Goal: Find specific page/section: Find specific page/section

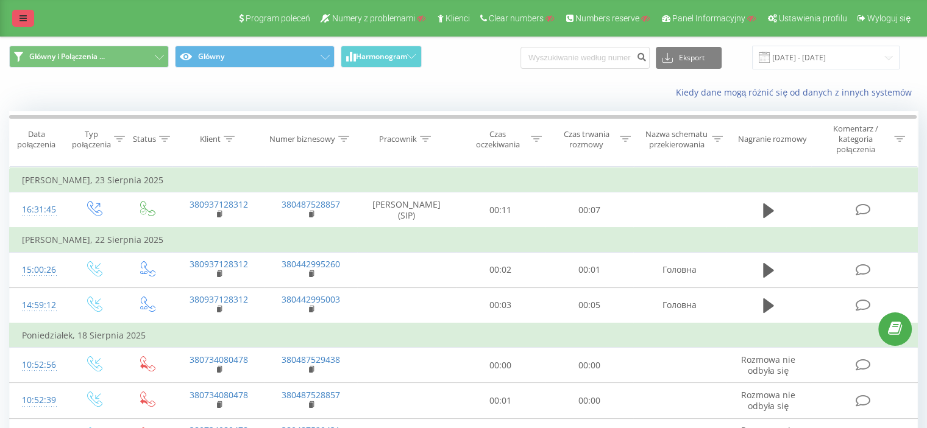
click at [29, 15] on link at bounding box center [23, 18] width 22 height 17
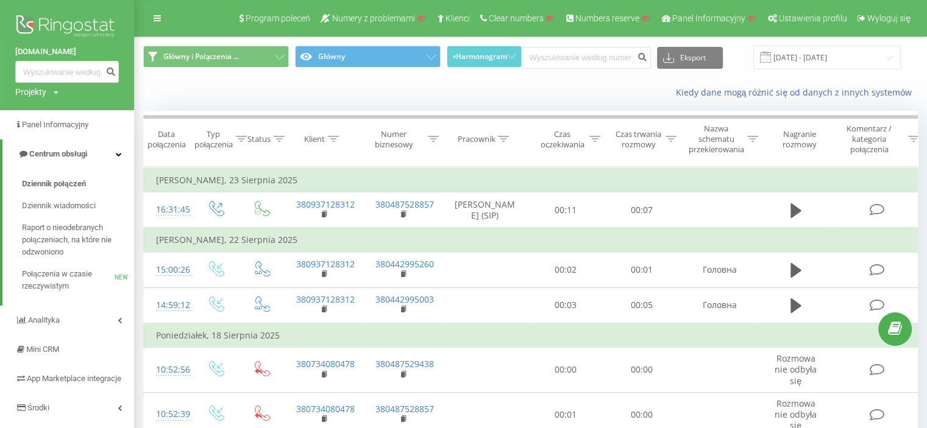
click at [66, 20] on img at bounding box center [67, 27] width 104 height 30
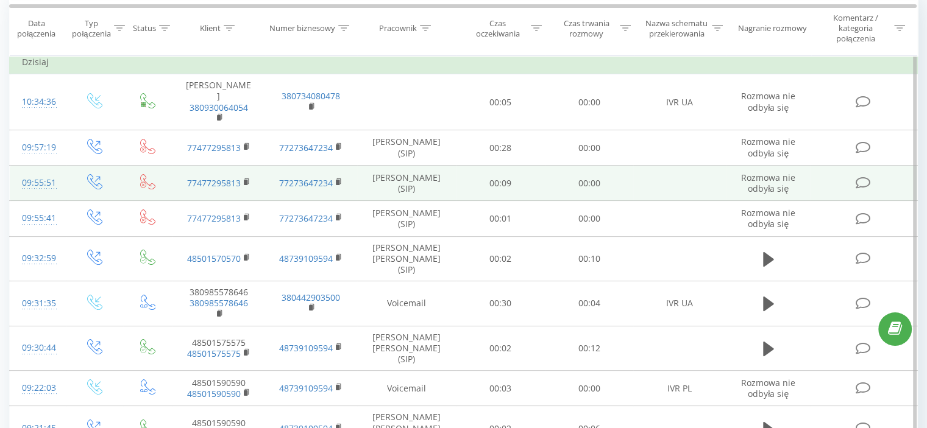
scroll to position [122, 0]
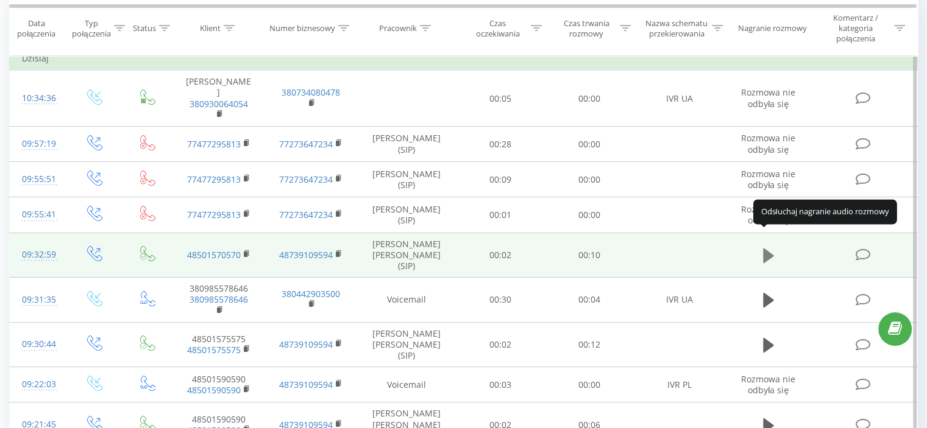
click at [768, 249] on icon at bounding box center [768, 256] width 11 height 15
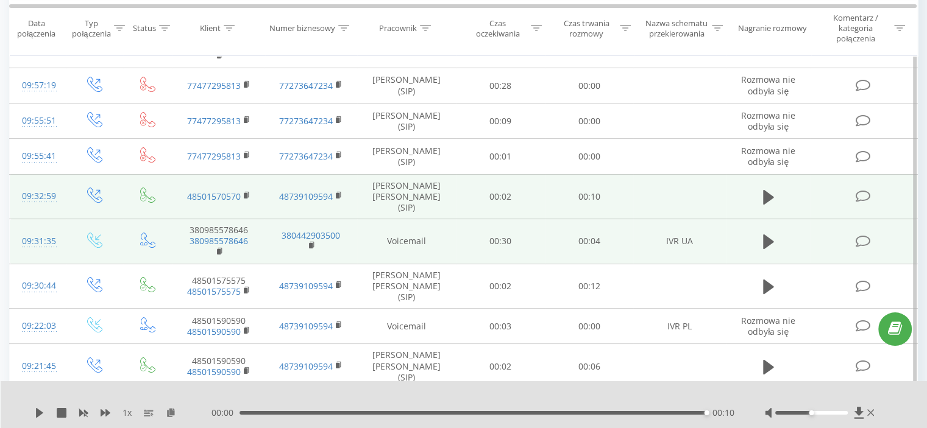
scroll to position [183, 0]
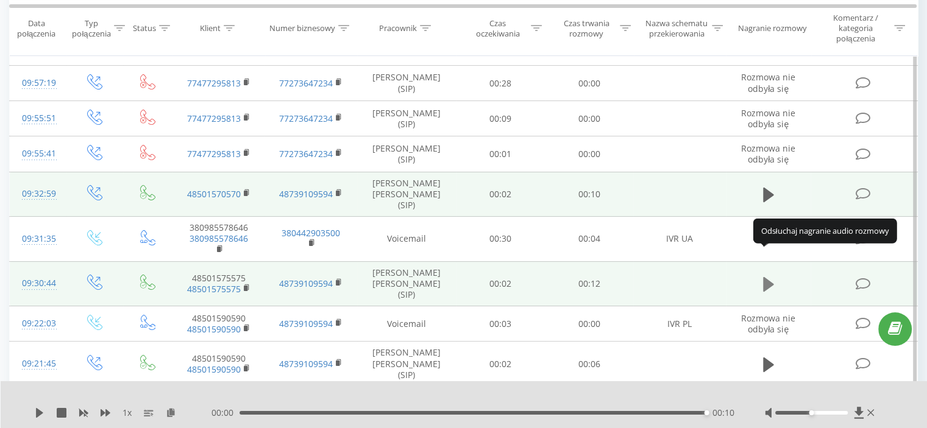
click at [770, 277] on icon at bounding box center [768, 284] width 11 height 15
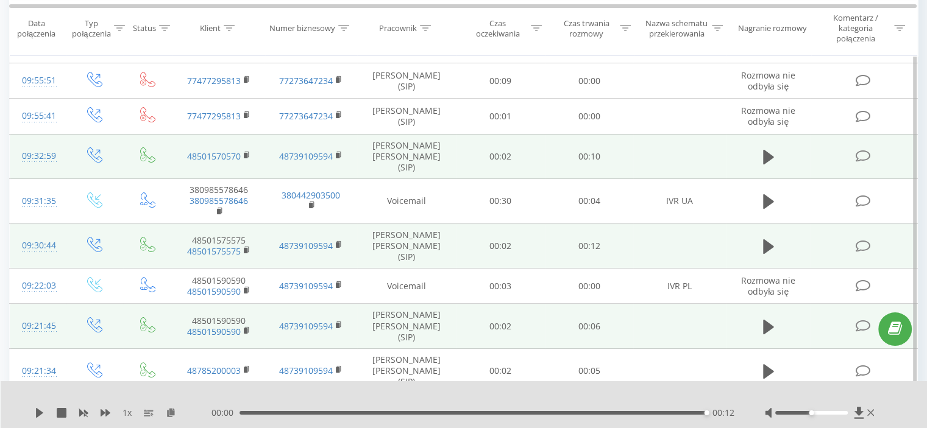
scroll to position [244, 0]
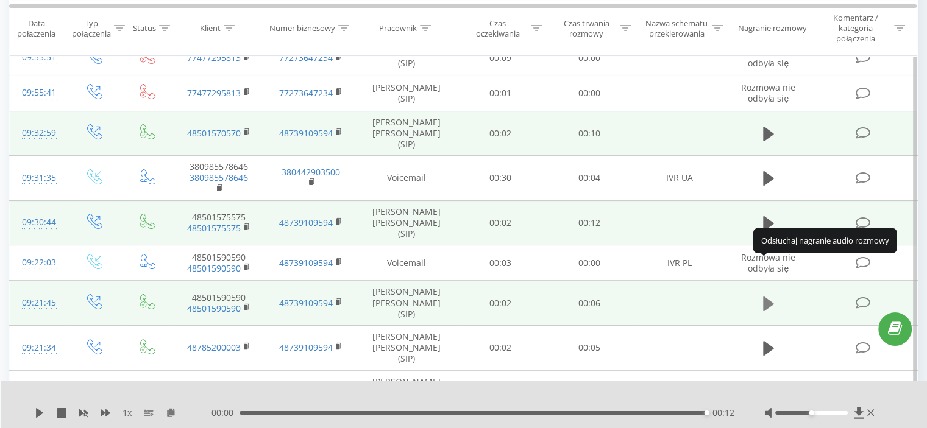
click at [768, 296] on icon at bounding box center [768, 303] width 11 height 15
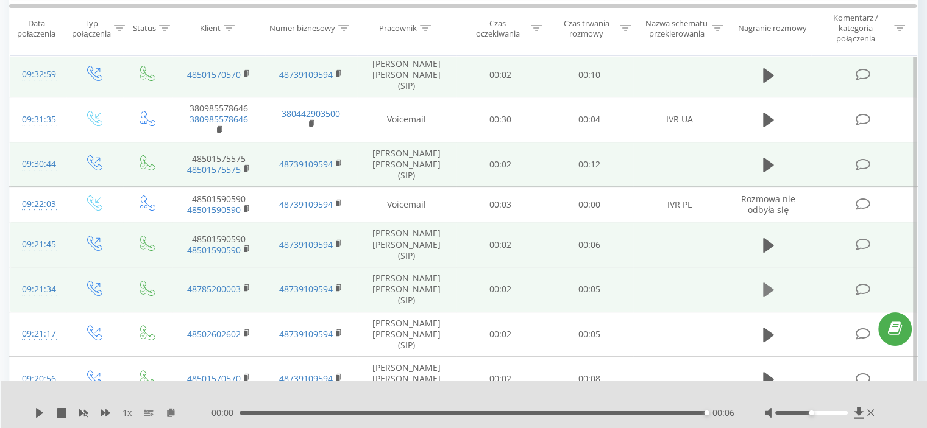
scroll to position [305, 0]
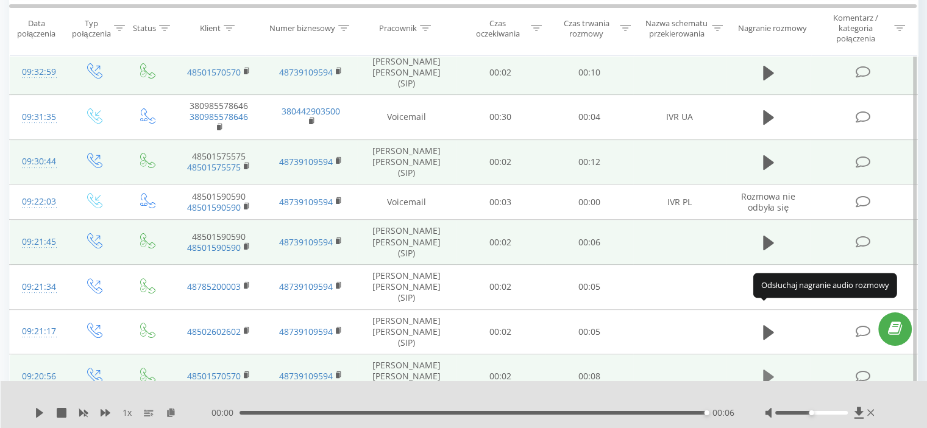
click at [770, 370] on icon at bounding box center [768, 377] width 11 height 15
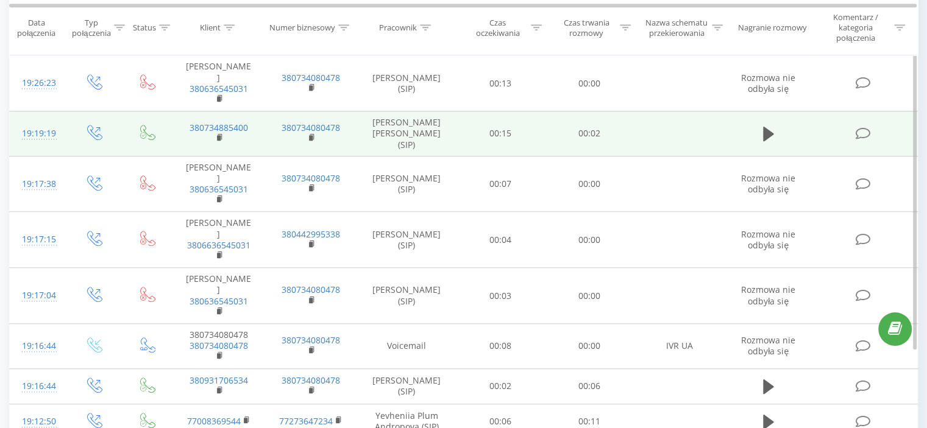
scroll to position [848, 0]
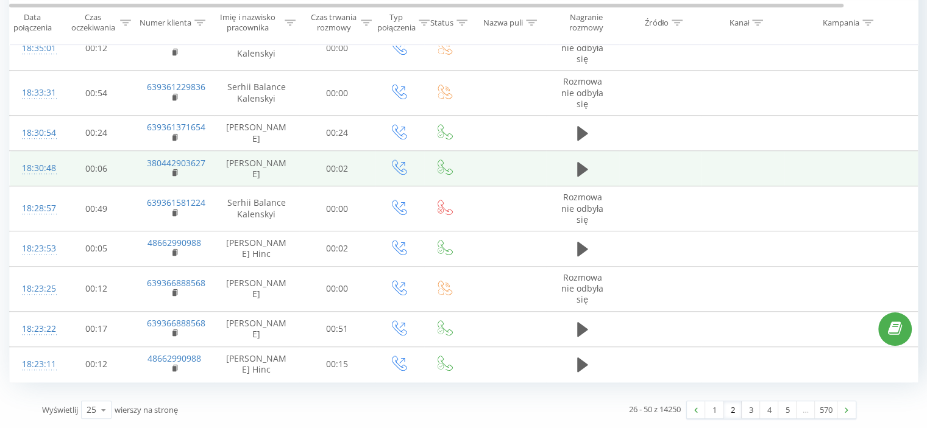
scroll to position [870, 0]
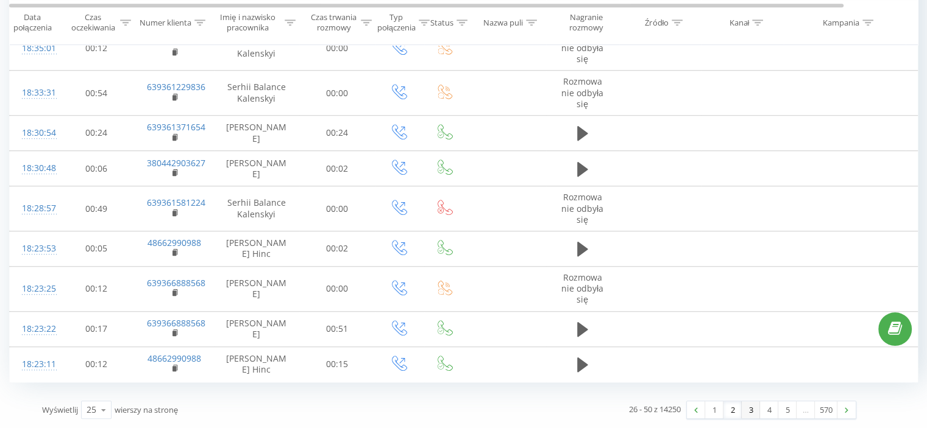
click at [752, 413] on link "3" at bounding box center [750, 409] width 18 height 17
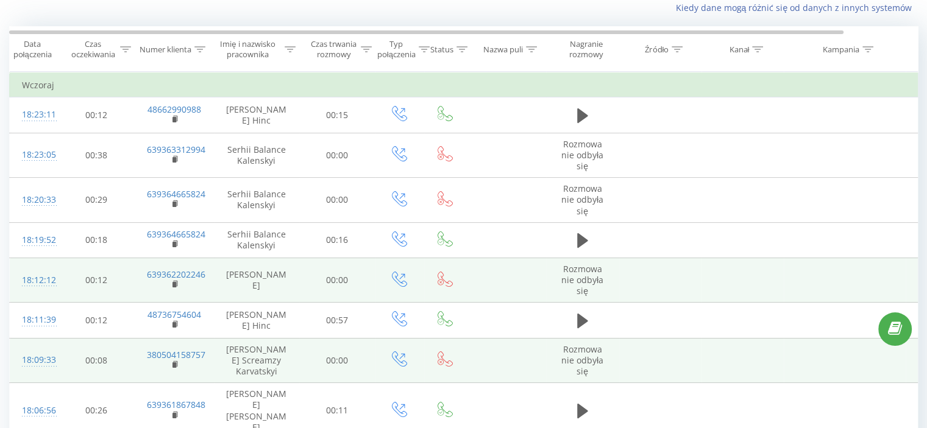
scroll to position [80, 0]
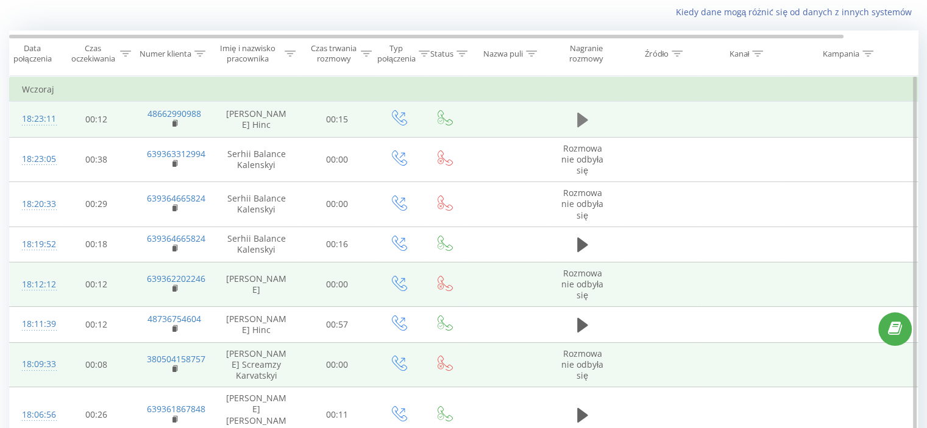
click at [575, 117] on button at bounding box center [582, 120] width 18 height 18
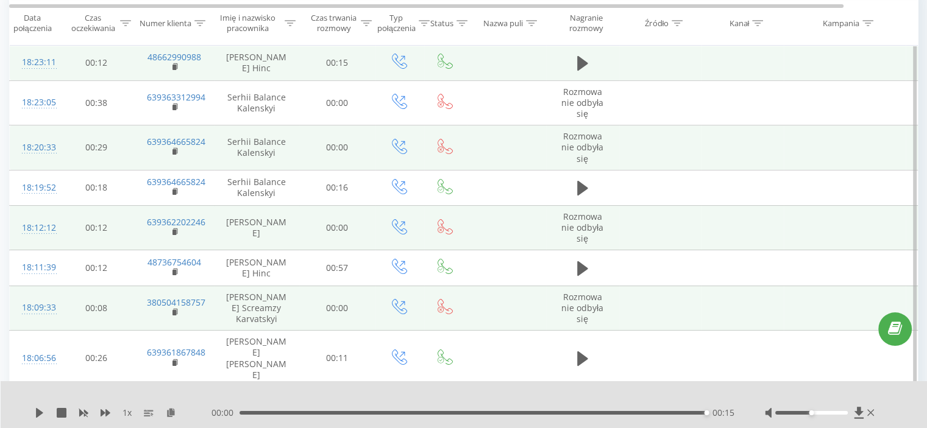
scroll to position [141, 0]
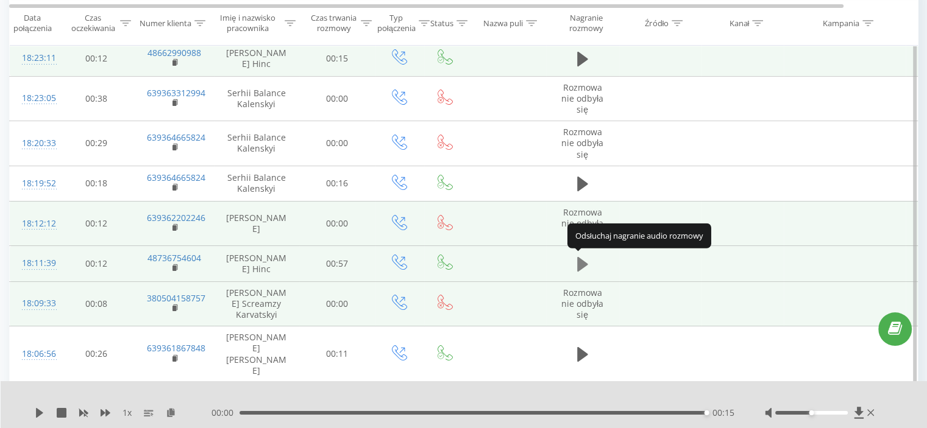
click at [579, 261] on icon at bounding box center [582, 264] width 11 height 15
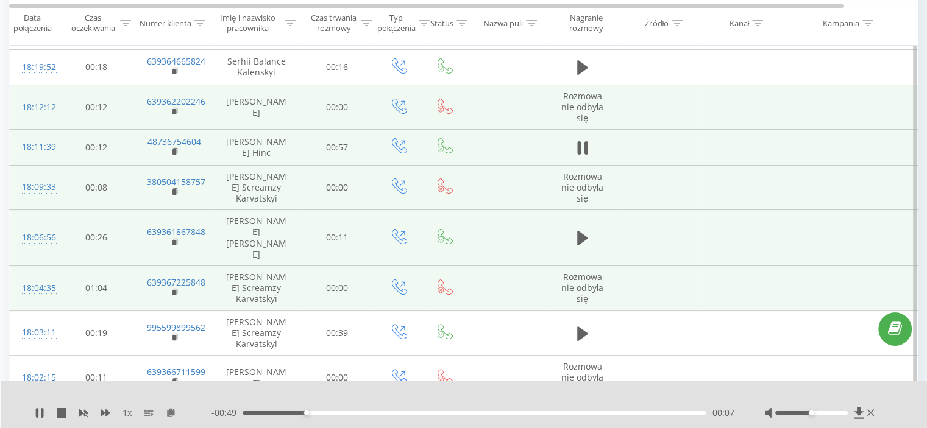
scroll to position [263, 0]
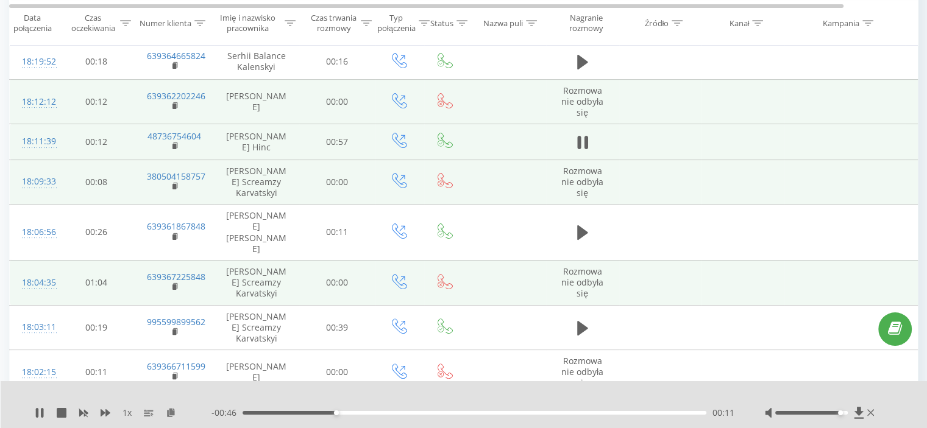
drag, startPoint x: 813, startPoint y: 414, endPoint x: 840, endPoint y: 413, distance: 26.8
click at [840, 413] on div at bounding box center [811, 413] width 72 height 4
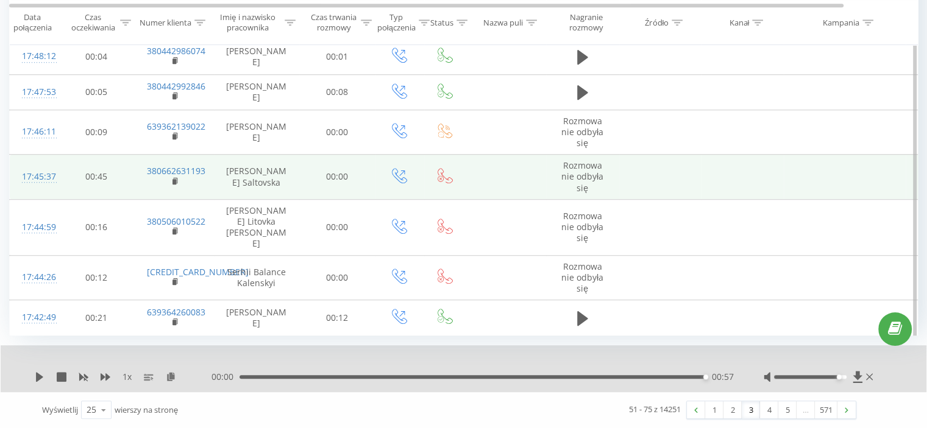
scroll to position [926, 0]
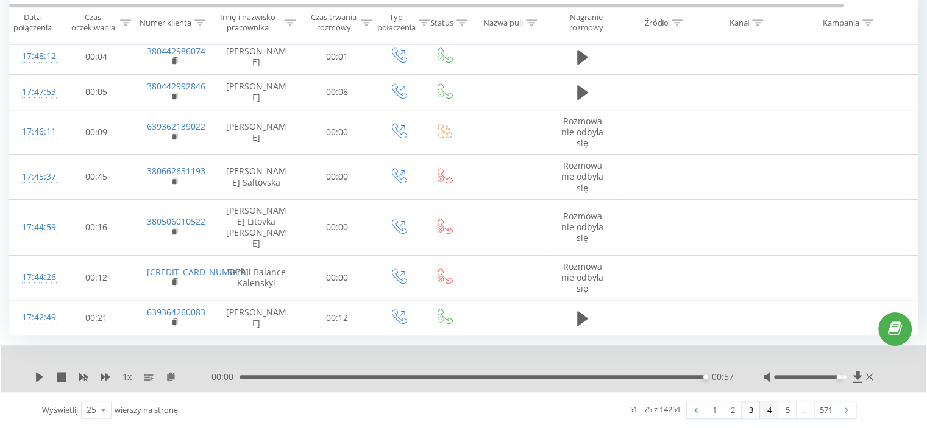
click at [768, 409] on link "4" at bounding box center [769, 409] width 18 height 17
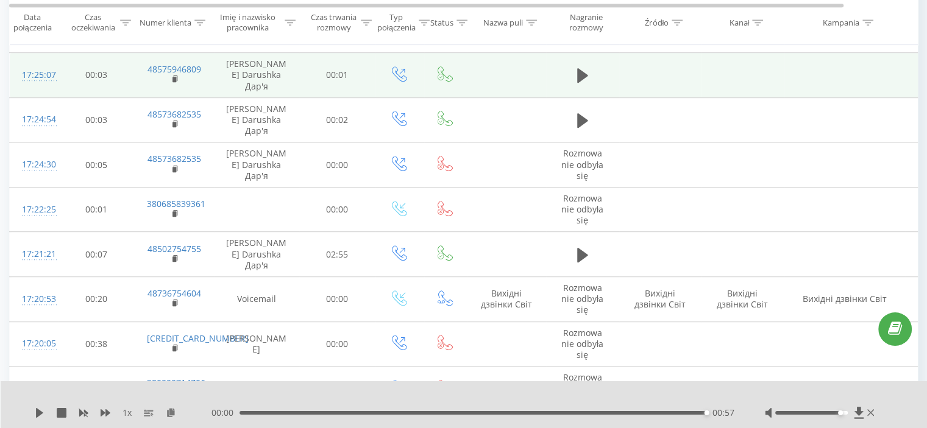
scroll to position [690, 0]
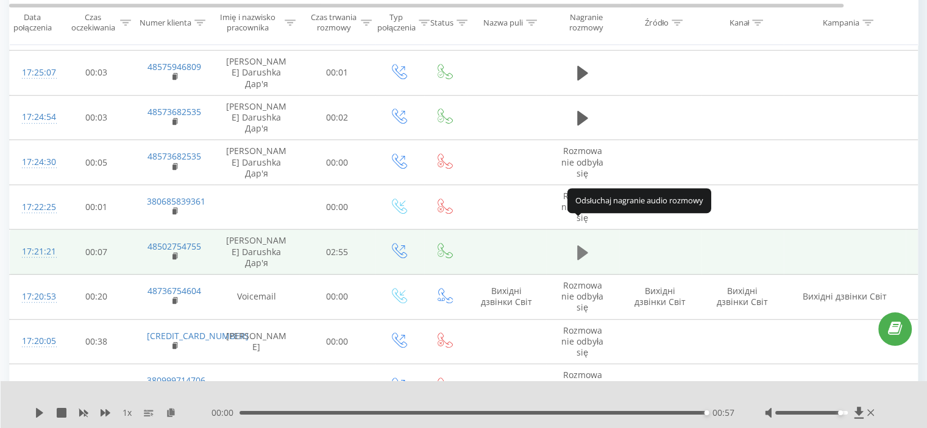
click at [584, 245] on icon at bounding box center [582, 252] width 11 height 15
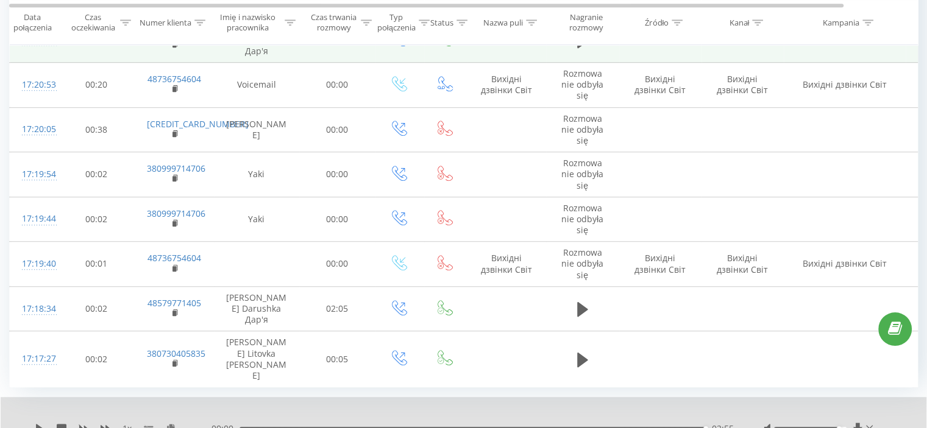
scroll to position [907, 0]
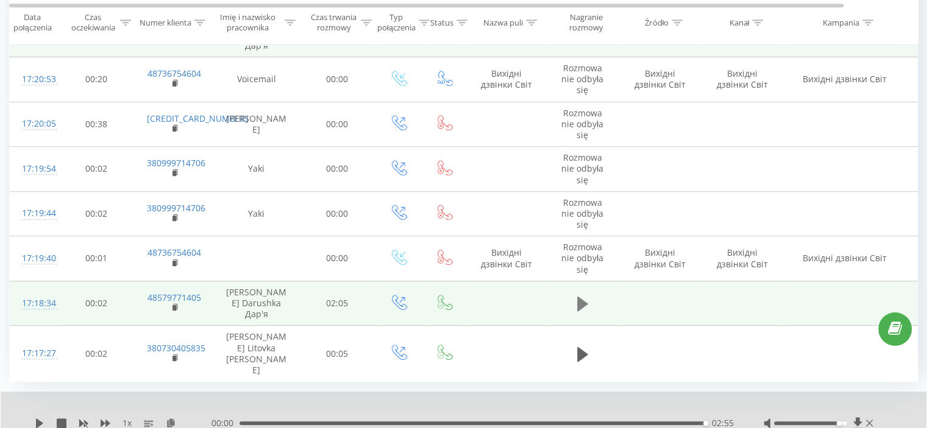
click at [581, 297] on icon at bounding box center [582, 304] width 11 height 15
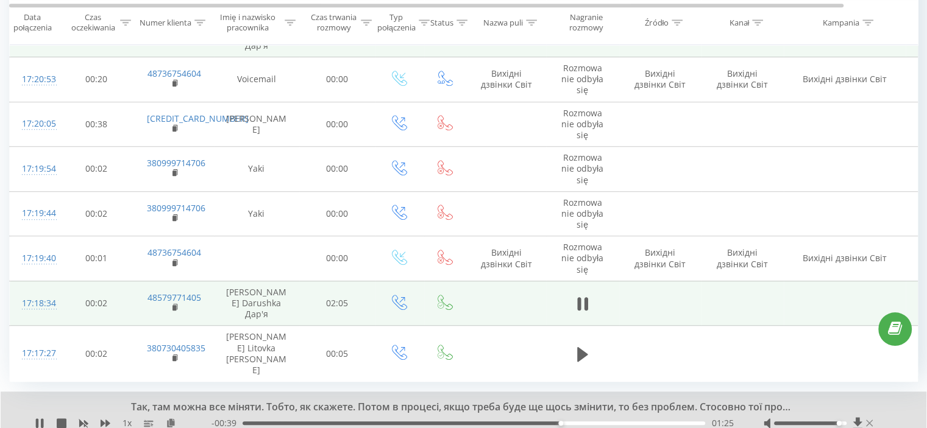
click at [871, 419] on icon at bounding box center [869, 424] width 7 height 10
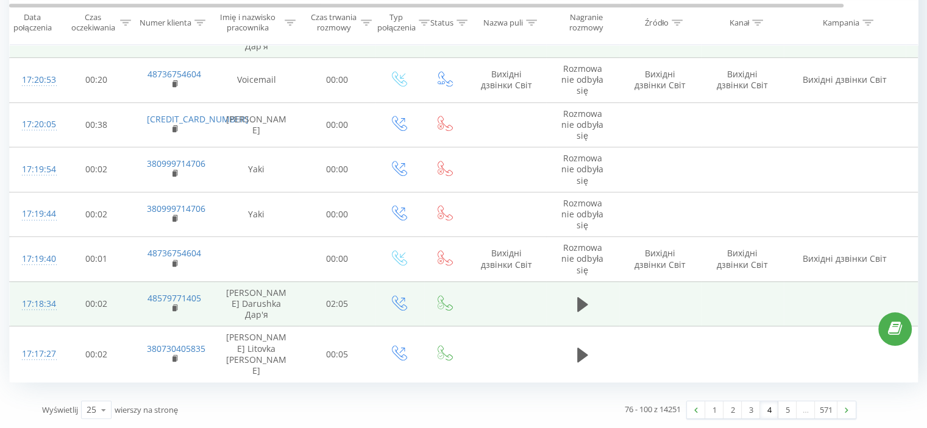
scroll to position [860, 0]
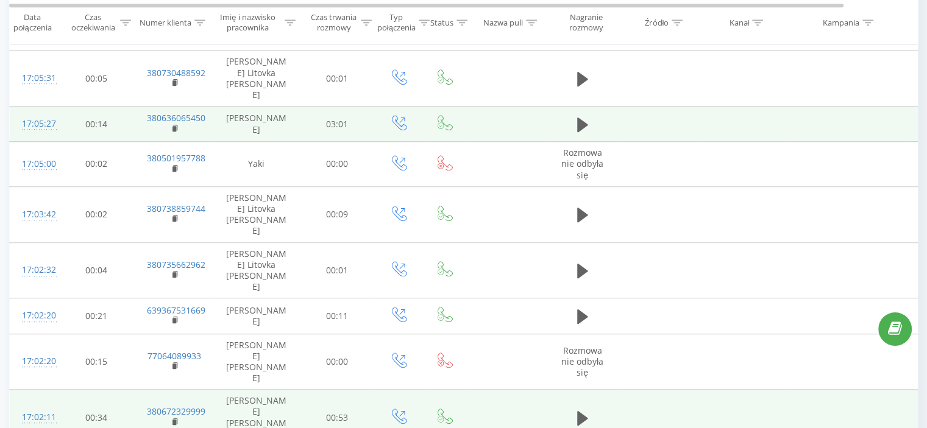
scroll to position [823, 0]
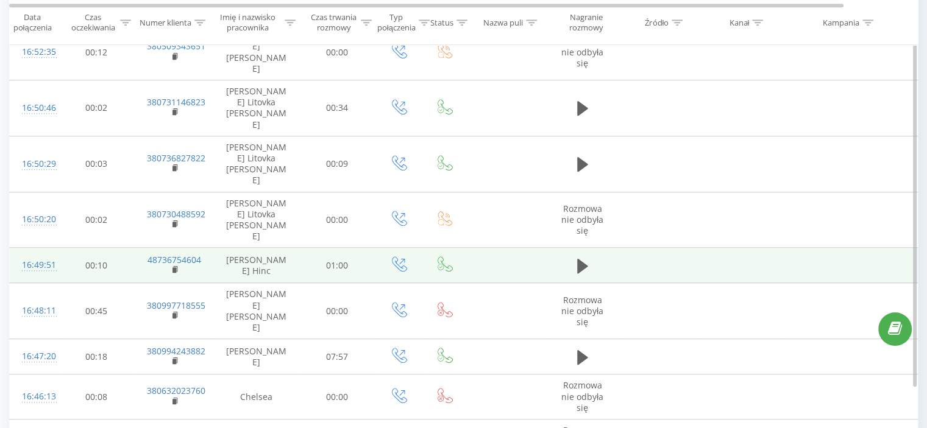
scroll to position [804, 0]
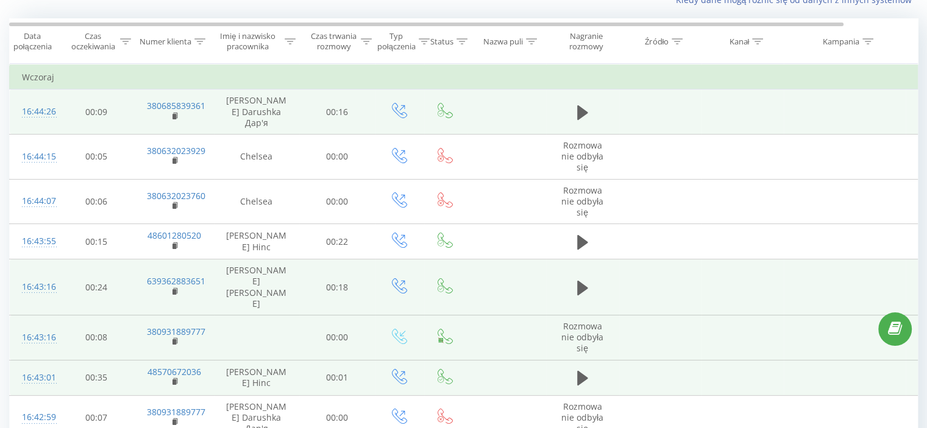
scroll to position [80, 0]
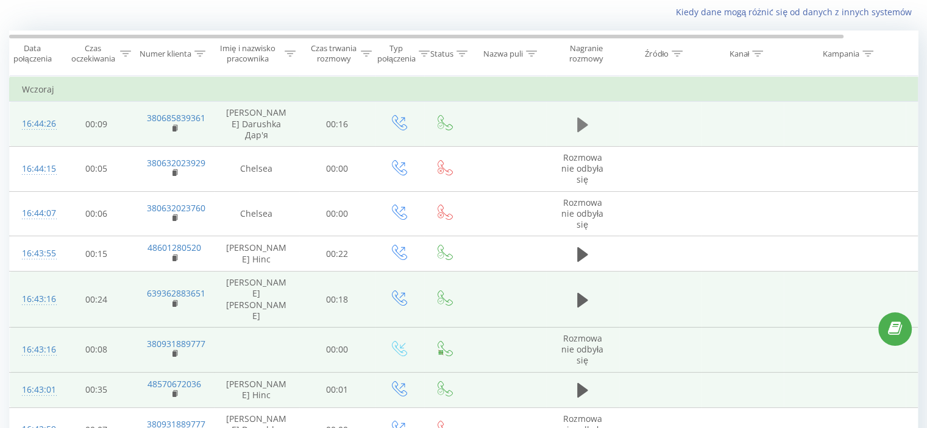
click at [577, 119] on icon at bounding box center [582, 124] width 11 height 15
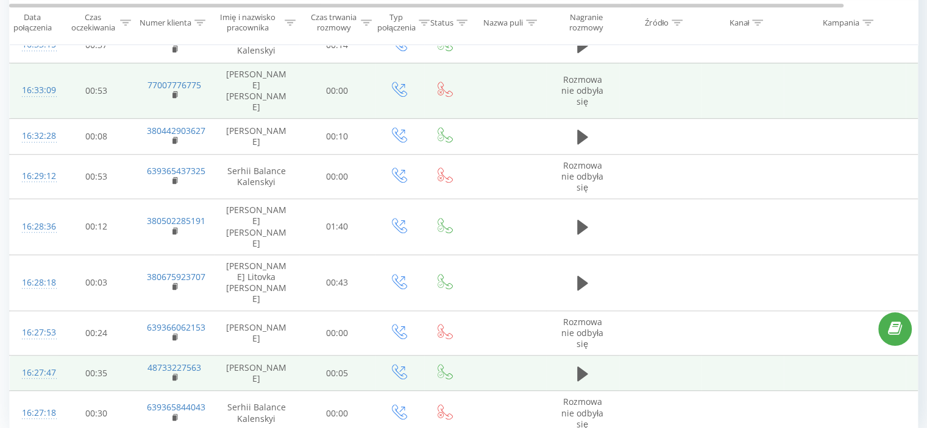
scroll to position [872, 0]
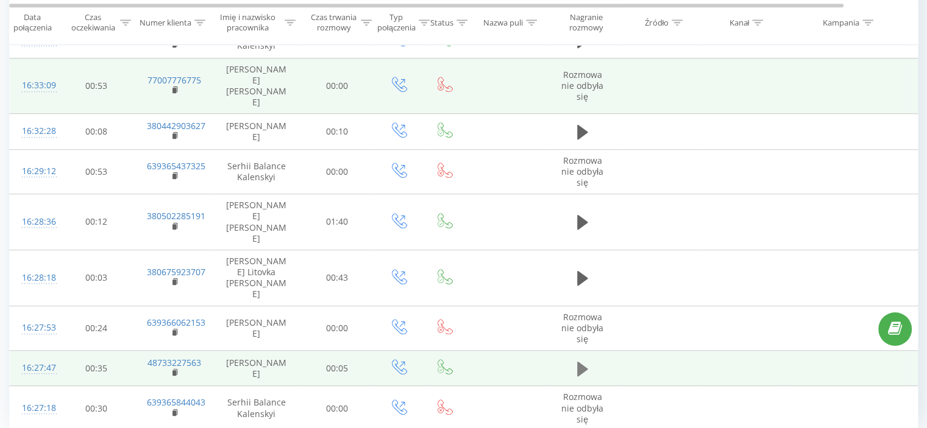
click at [580, 362] on icon at bounding box center [582, 369] width 11 height 15
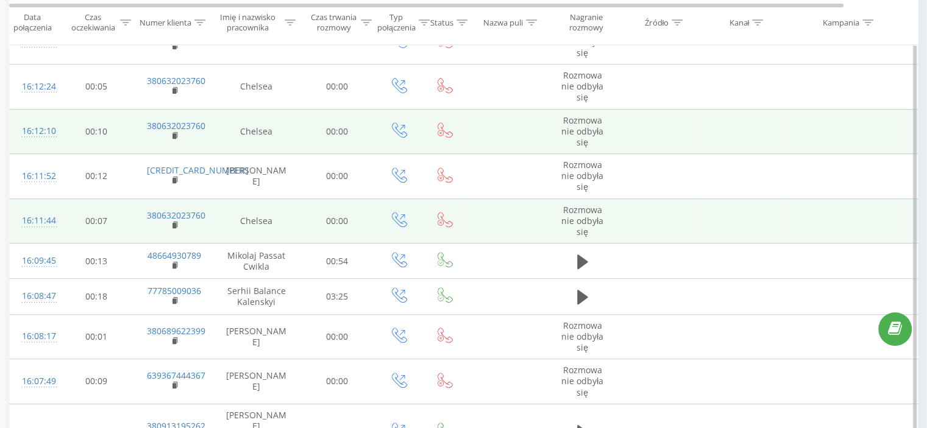
scroll to position [507, 0]
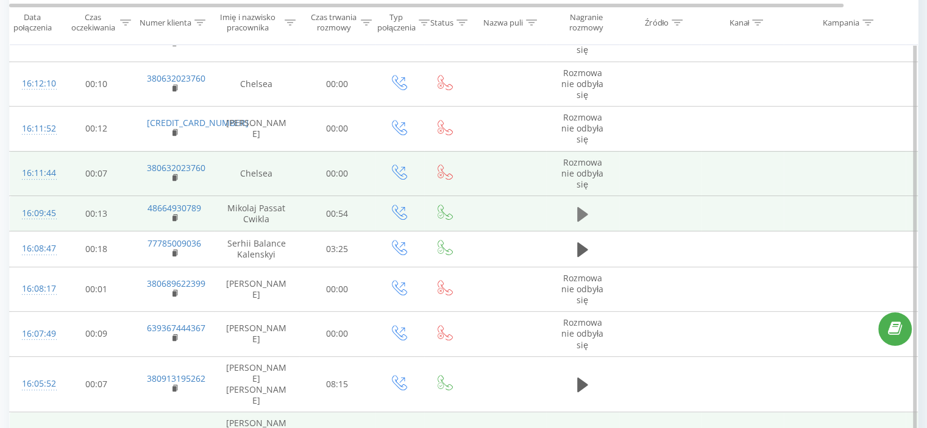
click at [580, 208] on icon at bounding box center [582, 214] width 11 height 15
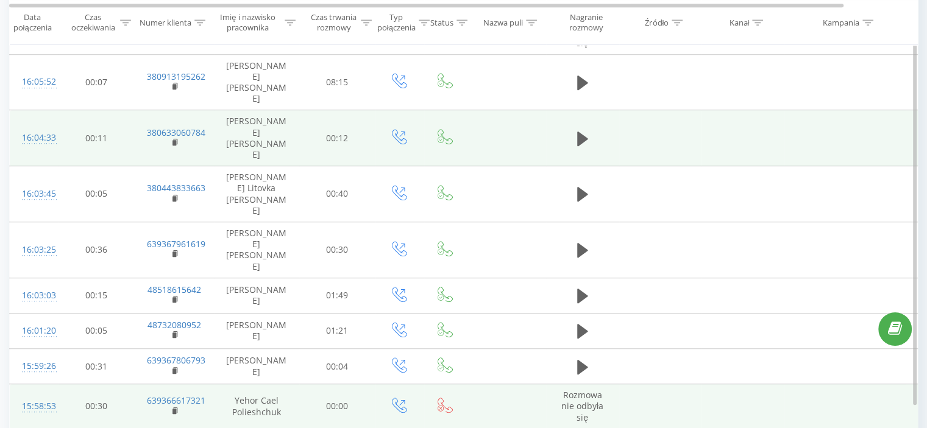
scroll to position [811, 0]
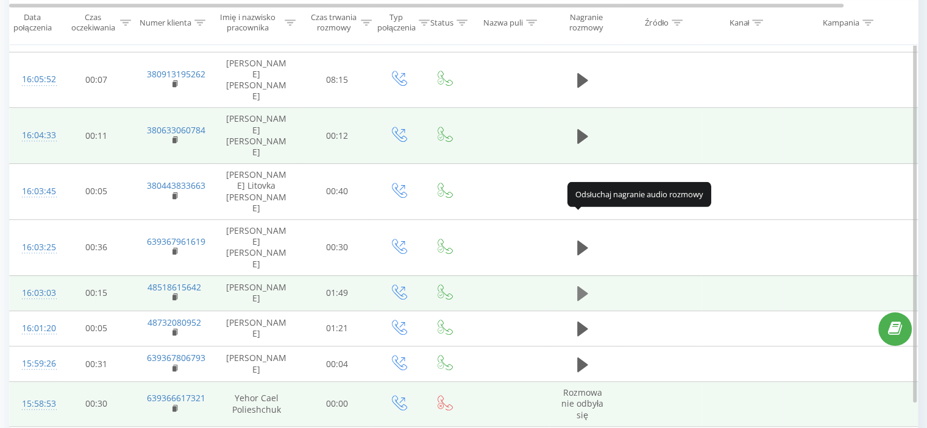
click at [579, 286] on icon at bounding box center [582, 293] width 11 height 15
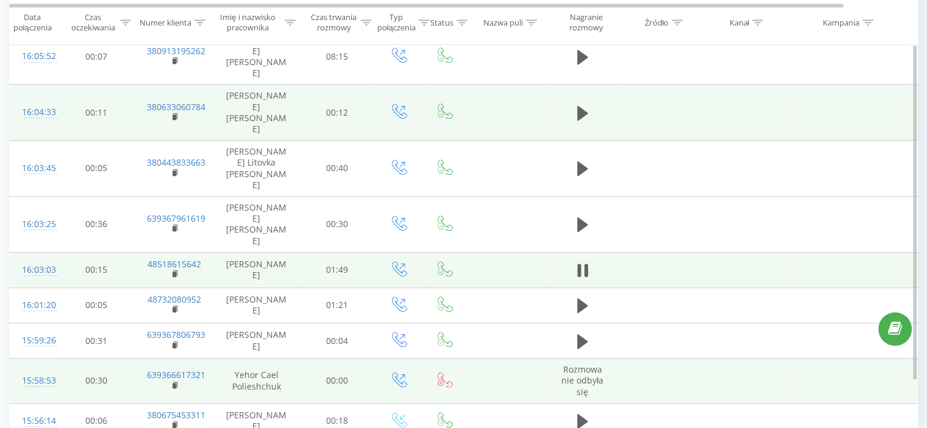
scroll to position [872, 0]
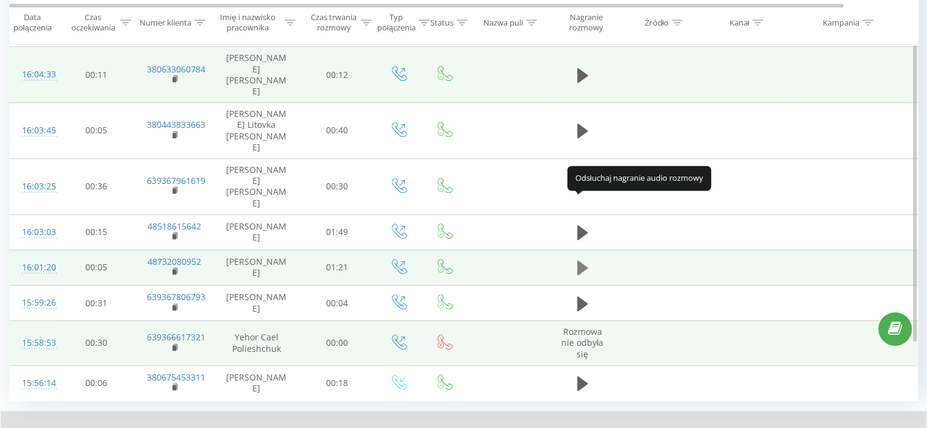
click at [584, 261] on icon at bounding box center [582, 268] width 11 height 15
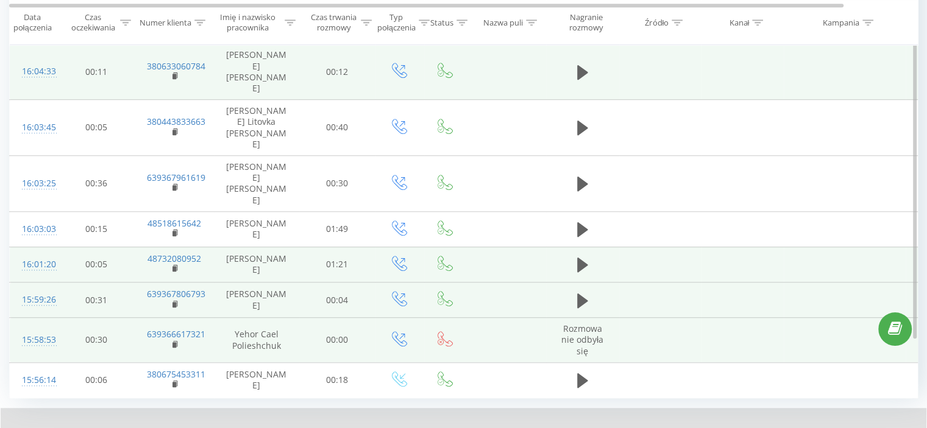
scroll to position [879, 0]
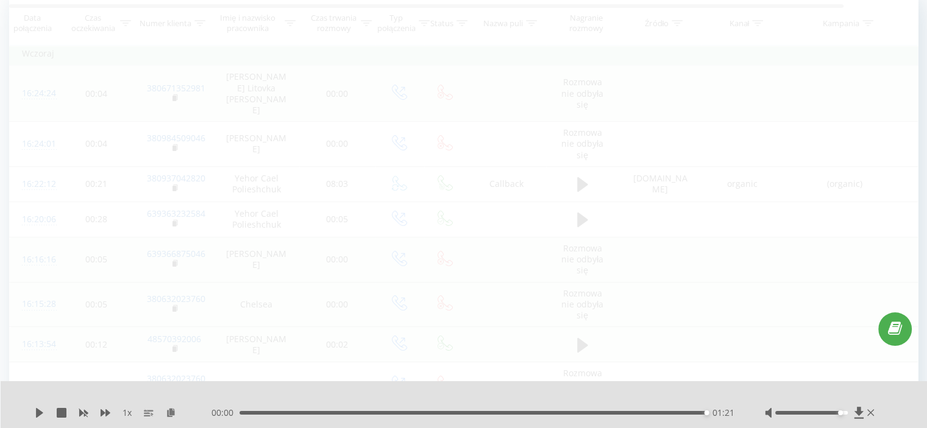
scroll to position [80, 0]
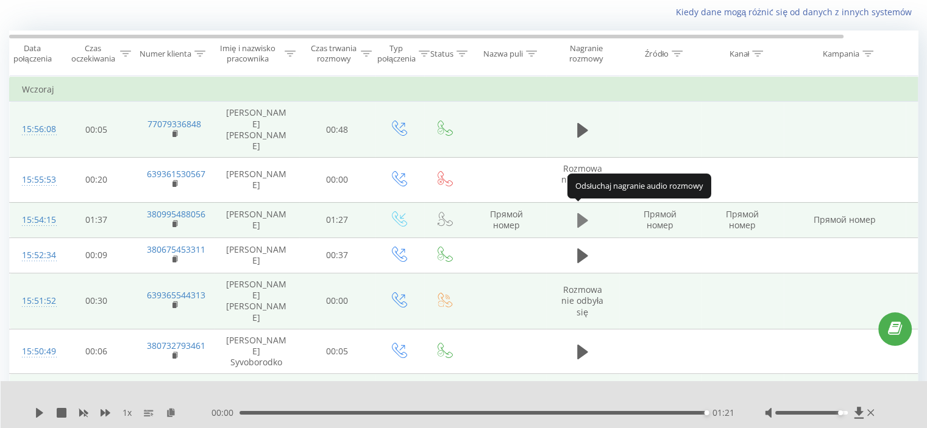
click at [580, 213] on icon at bounding box center [582, 220] width 11 height 15
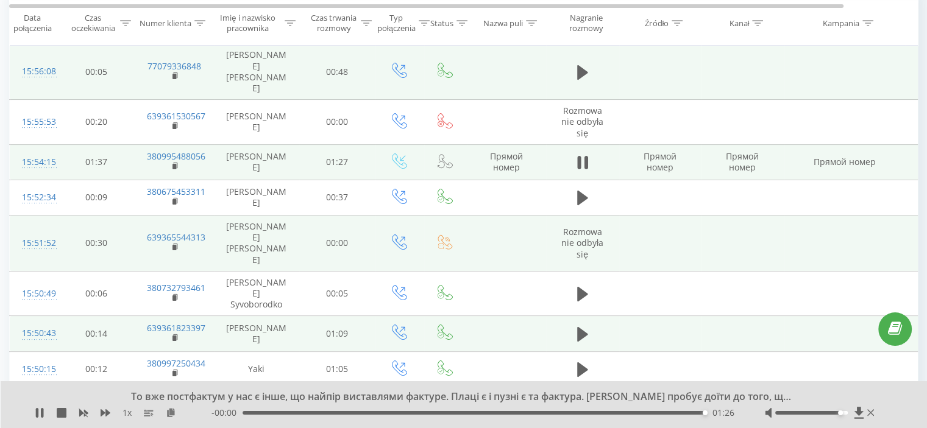
scroll to position [141, 0]
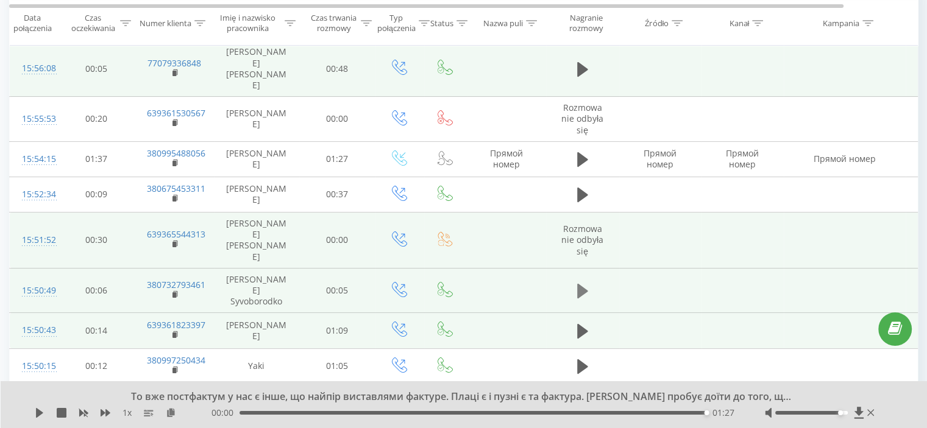
click at [581, 284] on icon at bounding box center [582, 291] width 11 height 15
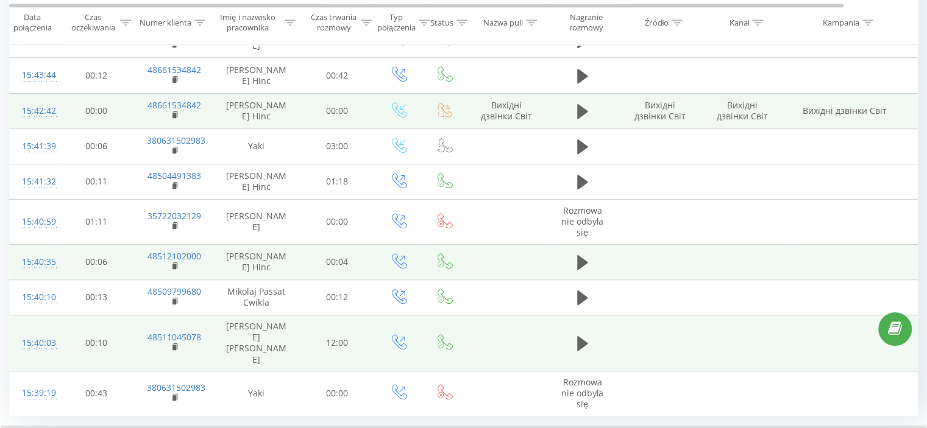
scroll to position [811, 0]
click at [579, 334] on icon at bounding box center [582, 341] width 11 height 15
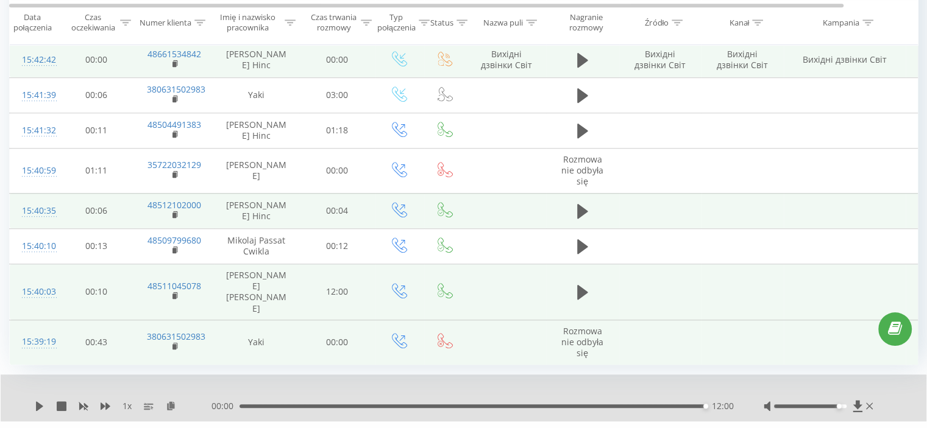
scroll to position [860, 0]
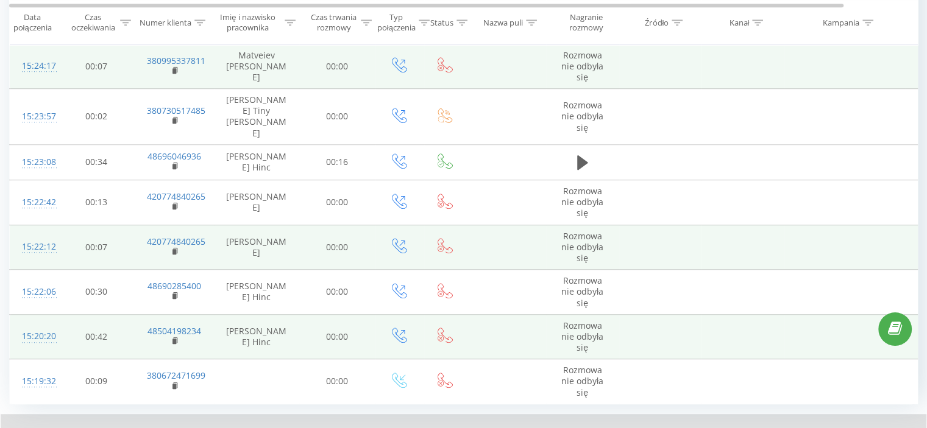
scroll to position [879, 0]
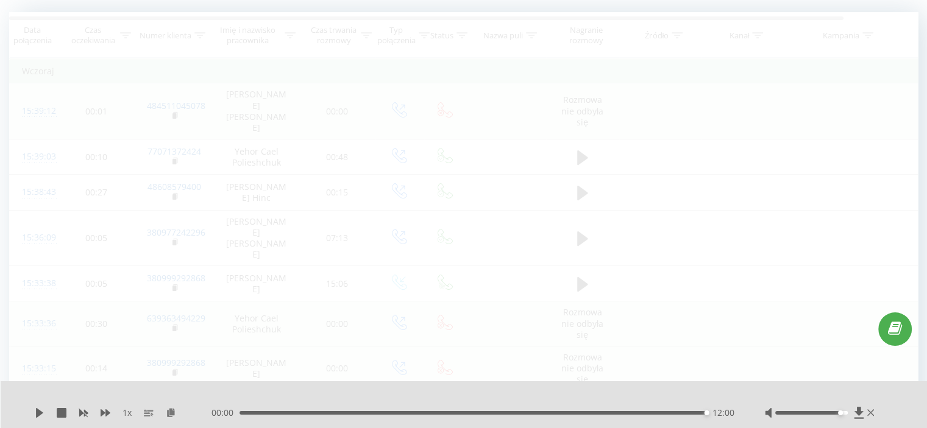
scroll to position [80, 0]
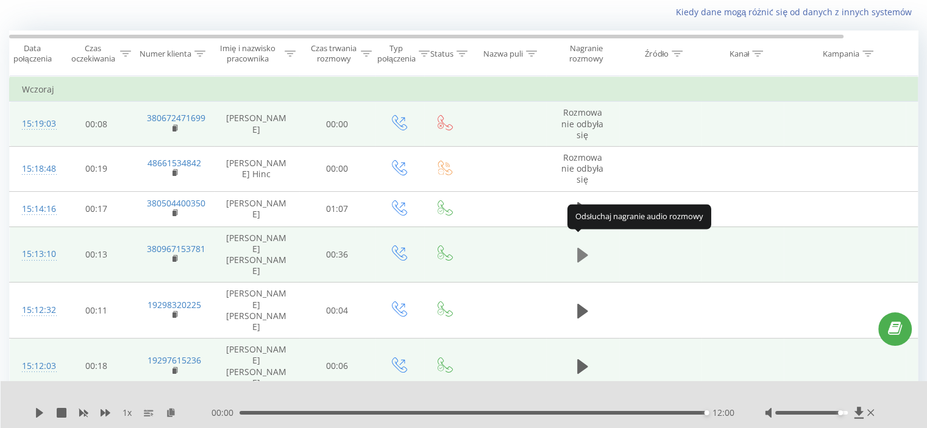
click at [585, 248] on icon at bounding box center [582, 255] width 11 height 15
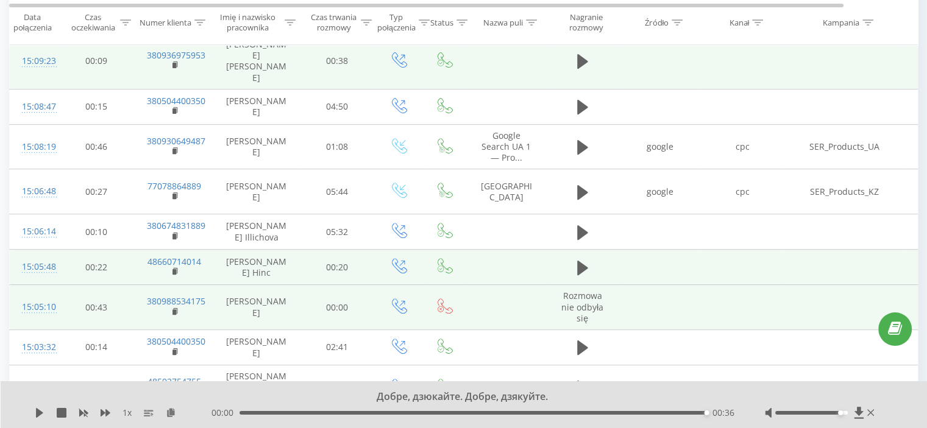
scroll to position [446, 0]
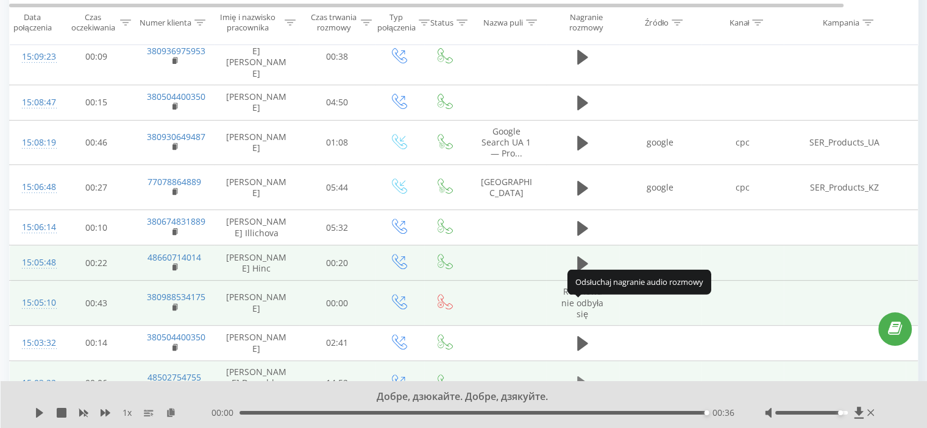
click at [580, 377] on icon at bounding box center [582, 384] width 11 height 15
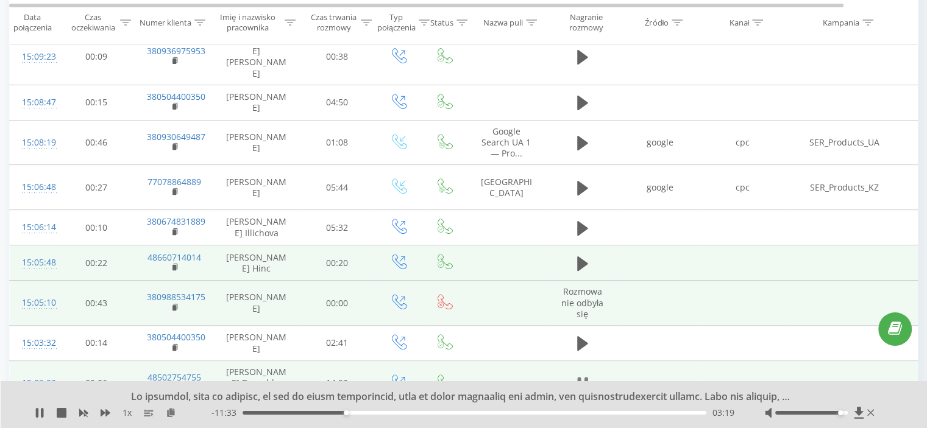
click at [580, 377] on icon at bounding box center [579, 383] width 4 height 13
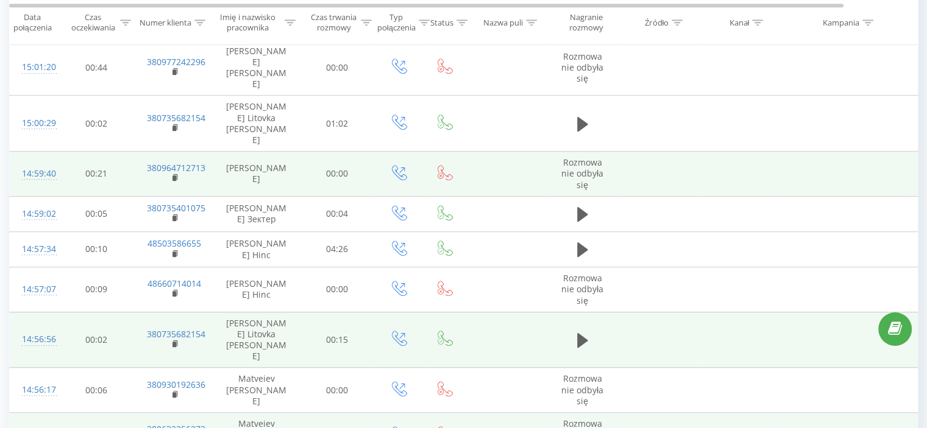
scroll to position [841, 0]
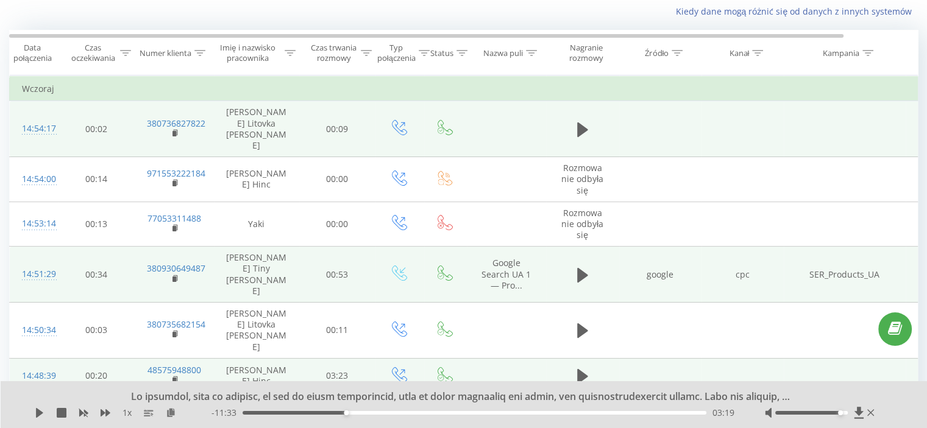
scroll to position [80, 0]
click at [578, 268] on icon at bounding box center [582, 275] width 11 height 15
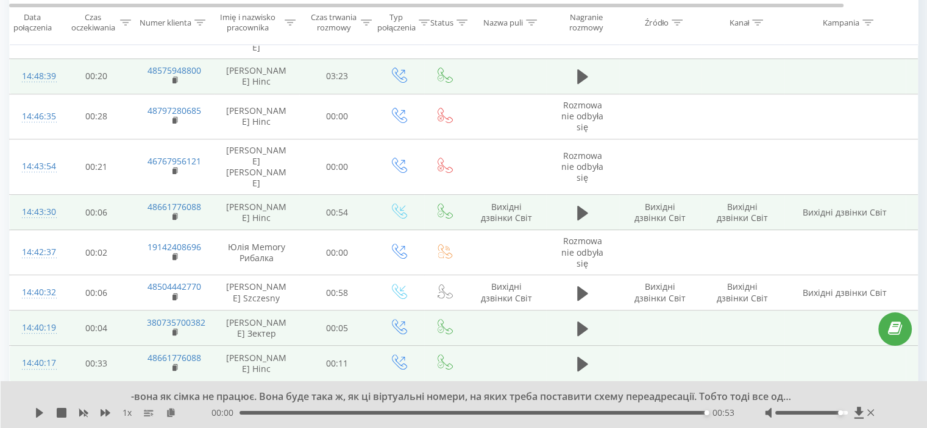
scroll to position [385, 0]
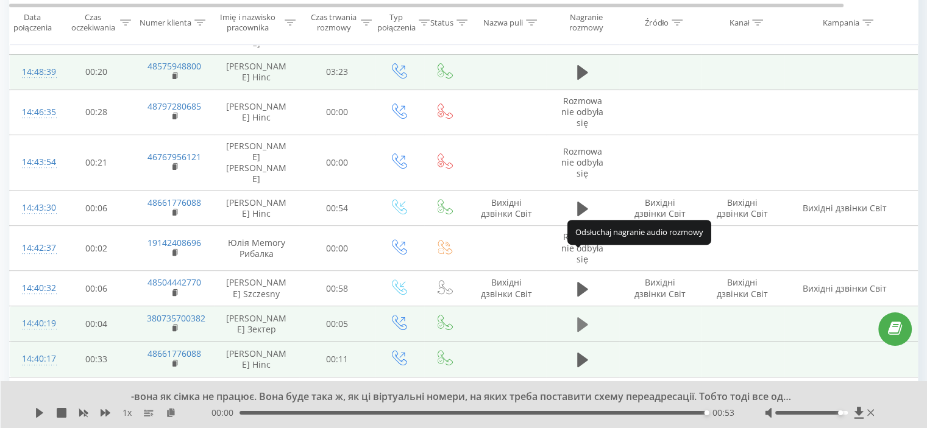
click at [581, 317] on icon at bounding box center [582, 324] width 11 height 15
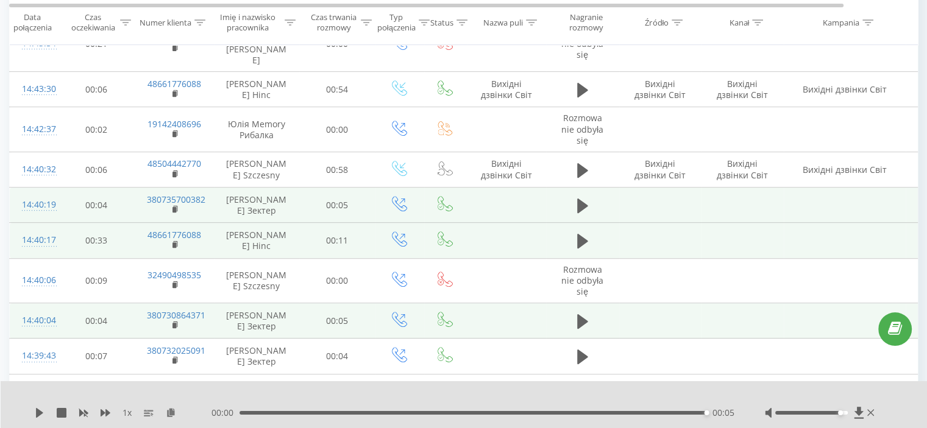
scroll to position [507, 0]
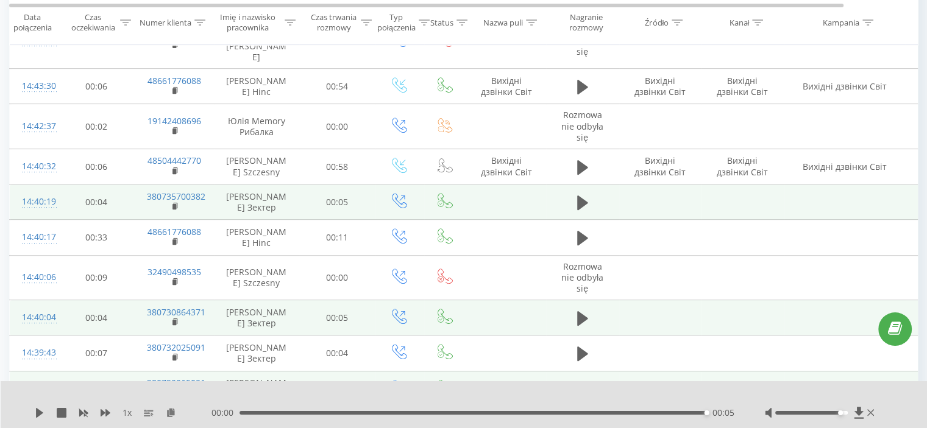
click at [578, 382] on icon at bounding box center [582, 389] width 11 height 15
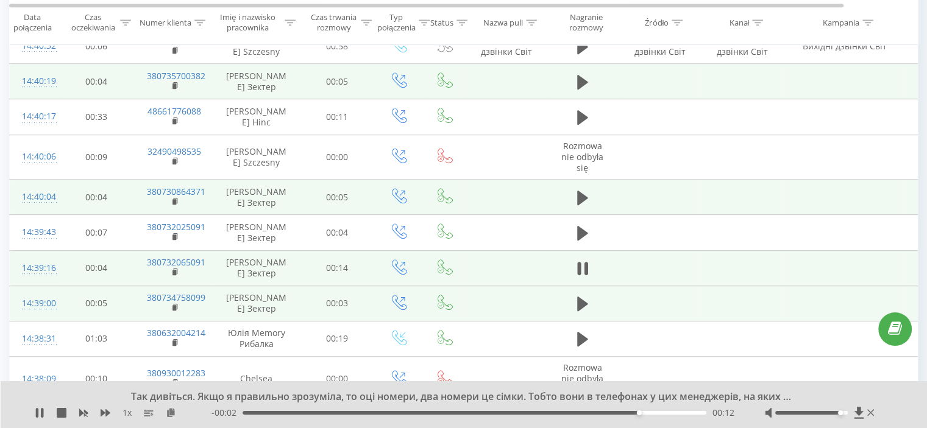
scroll to position [629, 0]
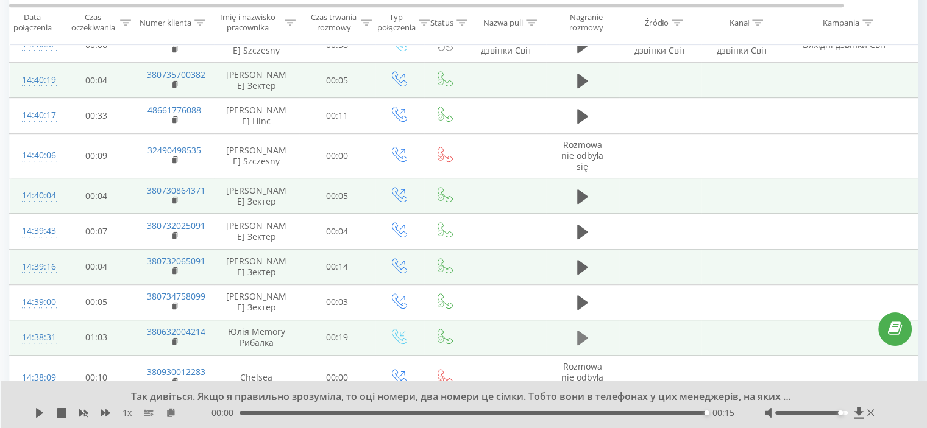
click at [581, 331] on icon at bounding box center [582, 338] width 11 height 15
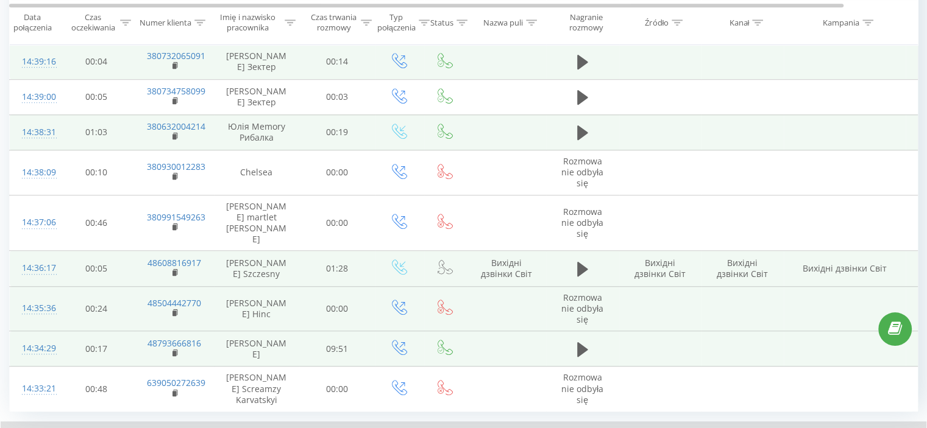
scroll to position [841, 0]
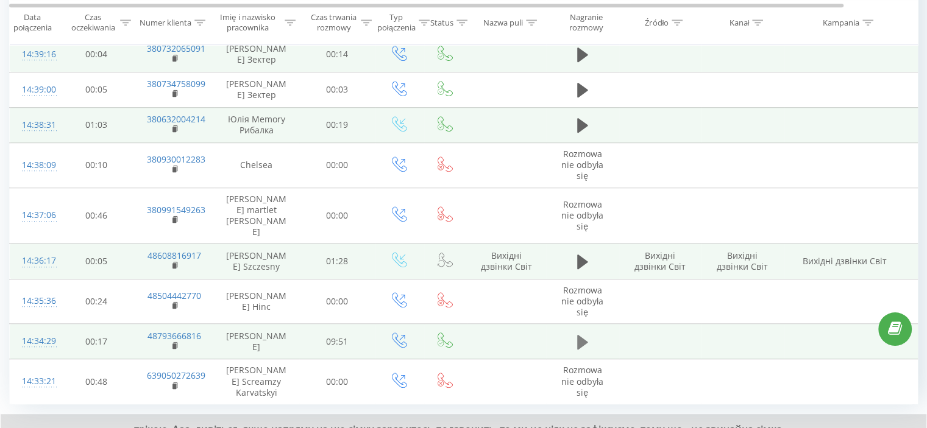
click at [582, 334] on icon at bounding box center [582, 341] width 11 height 15
